Goal: Entertainment & Leisure: Consume media (video, audio)

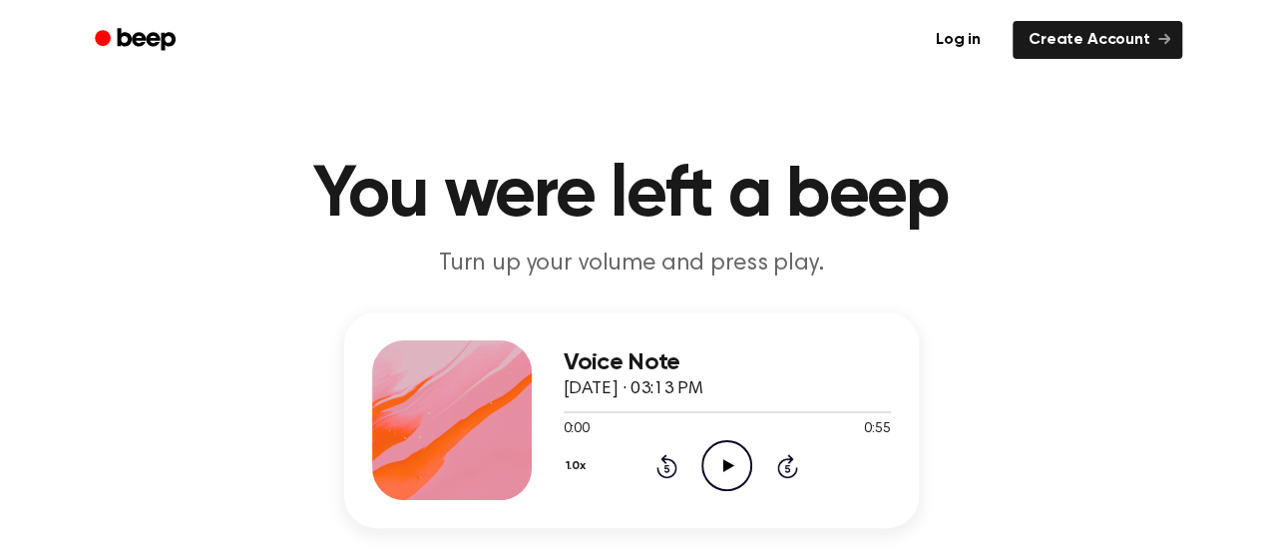
click at [711, 472] on icon "Play Audio" at bounding box center [726, 465] width 51 height 51
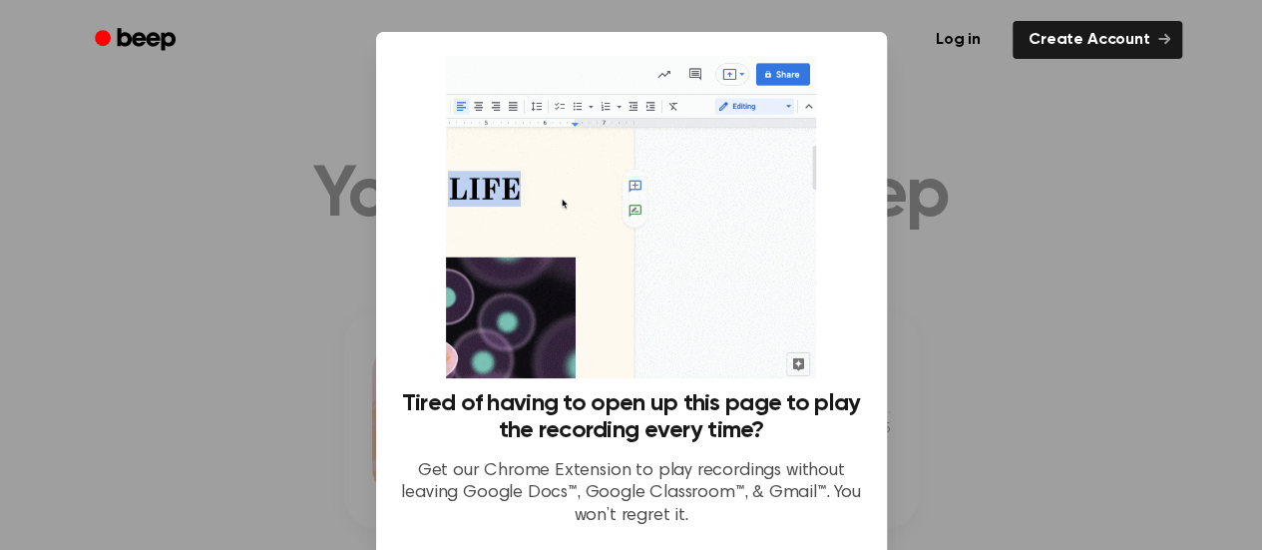
click at [1004, 298] on div at bounding box center [631, 275] width 1262 height 550
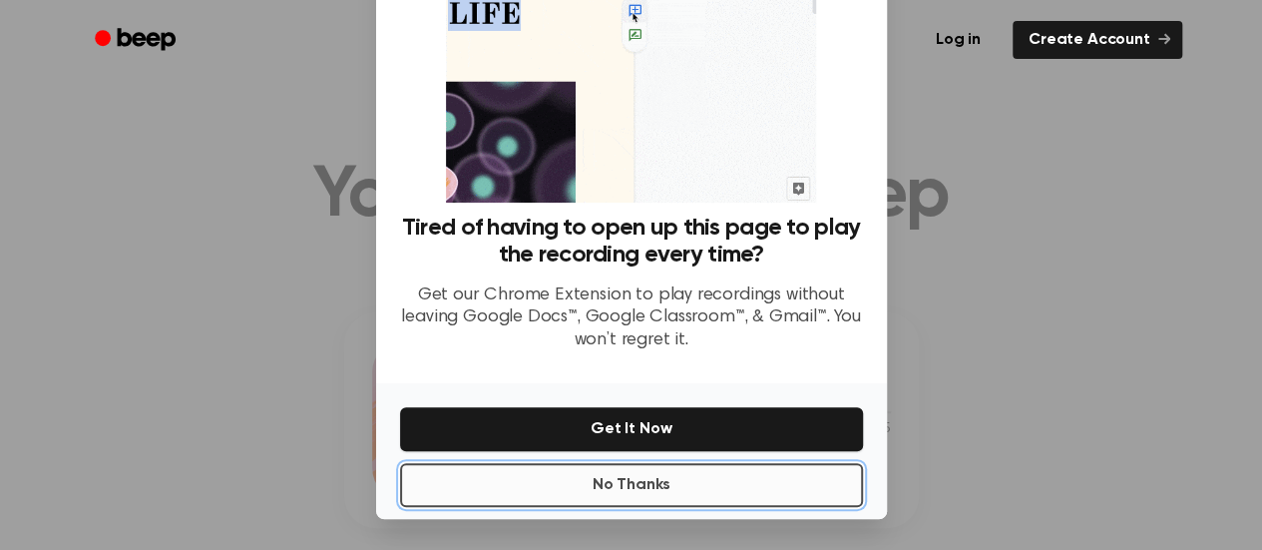
click at [662, 484] on button "No Thanks" at bounding box center [631, 485] width 463 height 44
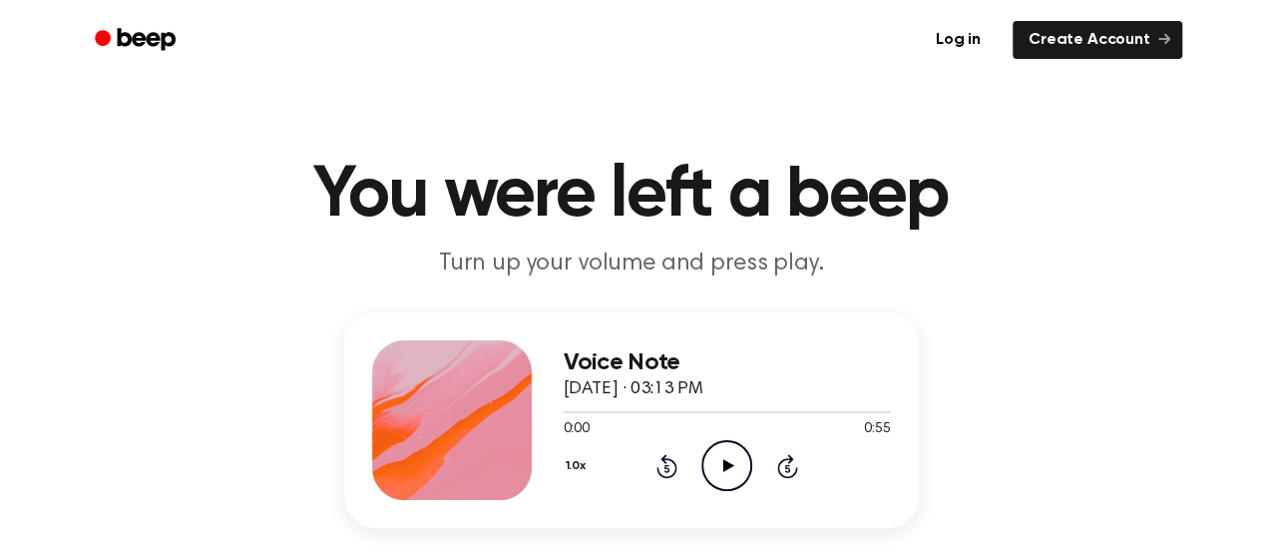
click at [725, 470] on icon at bounding box center [728, 465] width 11 height 13
click at [727, 466] on icon at bounding box center [728, 465] width 11 height 13
click at [731, 471] on icon "Play Audio" at bounding box center [726, 465] width 51 height 51
click at [708, 452] on icon "Play Audio" at bounding box center [726, 465] width 51 height 51
click at [728, 469] on icon "Play Audio" at bounding box center [726, 465] width 51 height 51
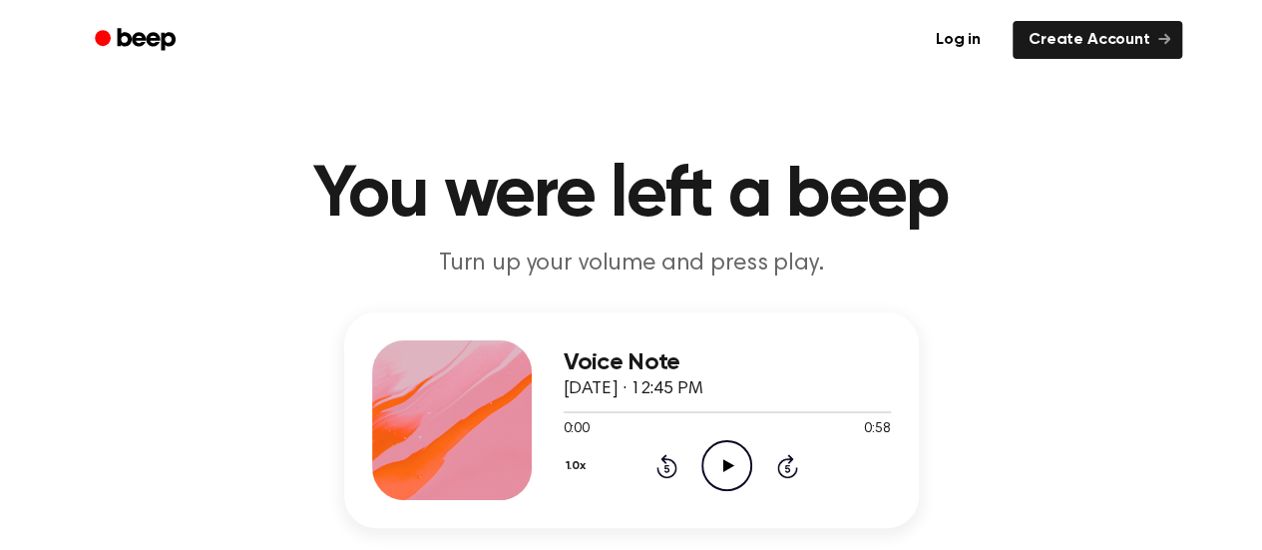
click at [725, 460] on icon "Play Audio" at bounding box center [726, 465] width 51 height 51
click at [738, 455] on icon "Play Audio" at bounding box center [726, 465] width 51 height 51
click at [742, 470] on icon "Play Audio" at bounding box center [726, 465] width 51 height 51
